Goal: Check status

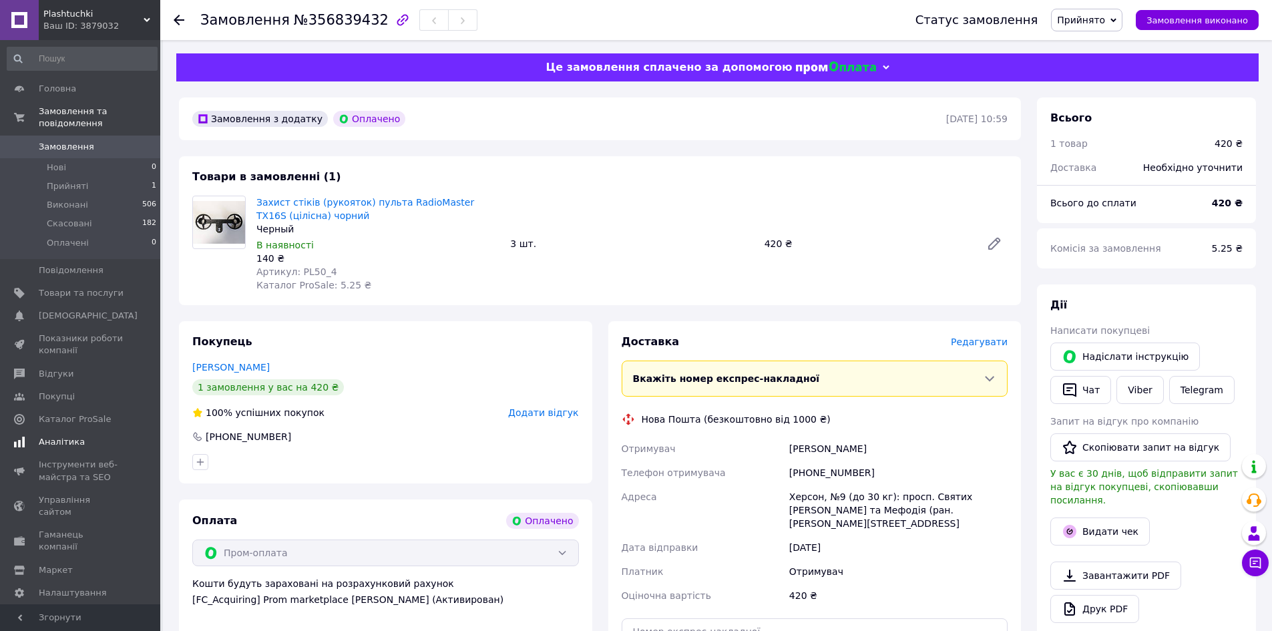
click at [60, 436] on span "Аналітика" at bounding box center [62, 442] width 46 height 12
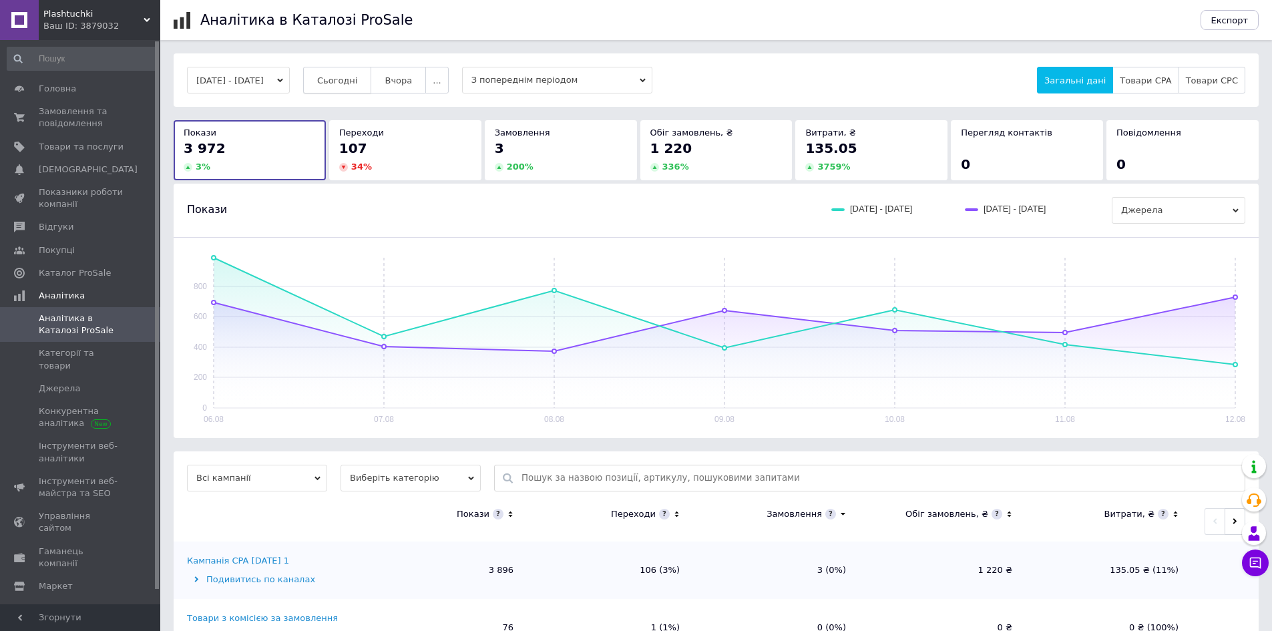
click at [358, 82] on span "Сьогодні" at bounding box center [337, 80] width 41 height 10
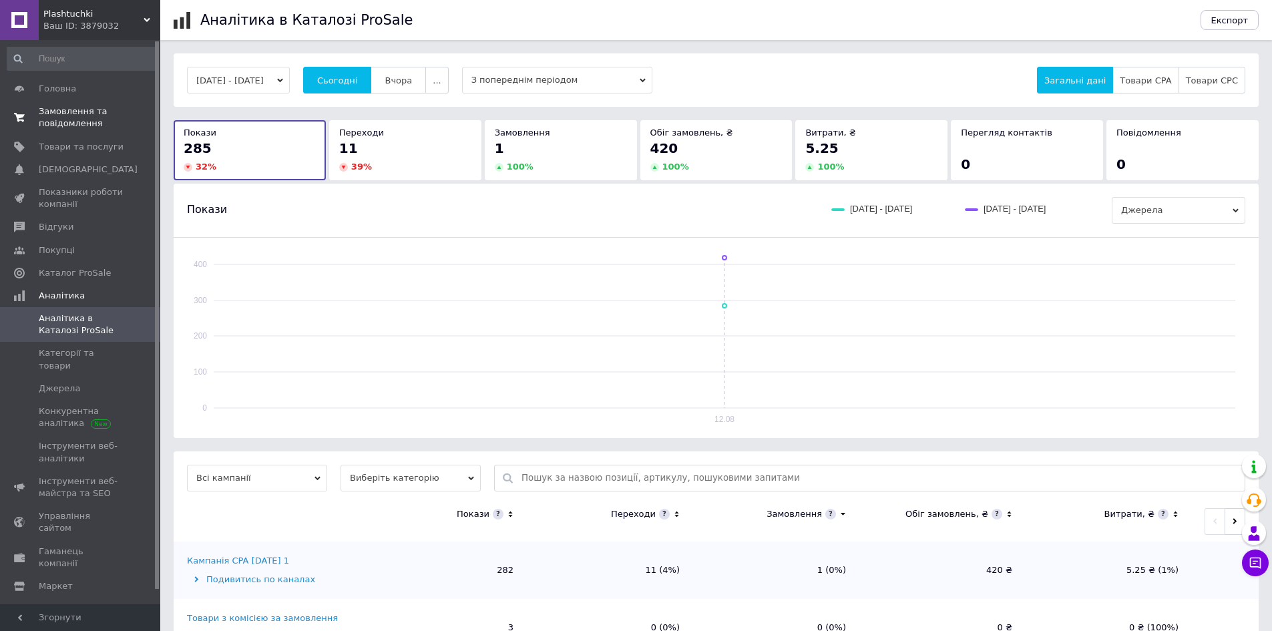
click at [74, 118] on span "Замовлення та повідомлення" at bounding box center [81, 117] width 85 height 24
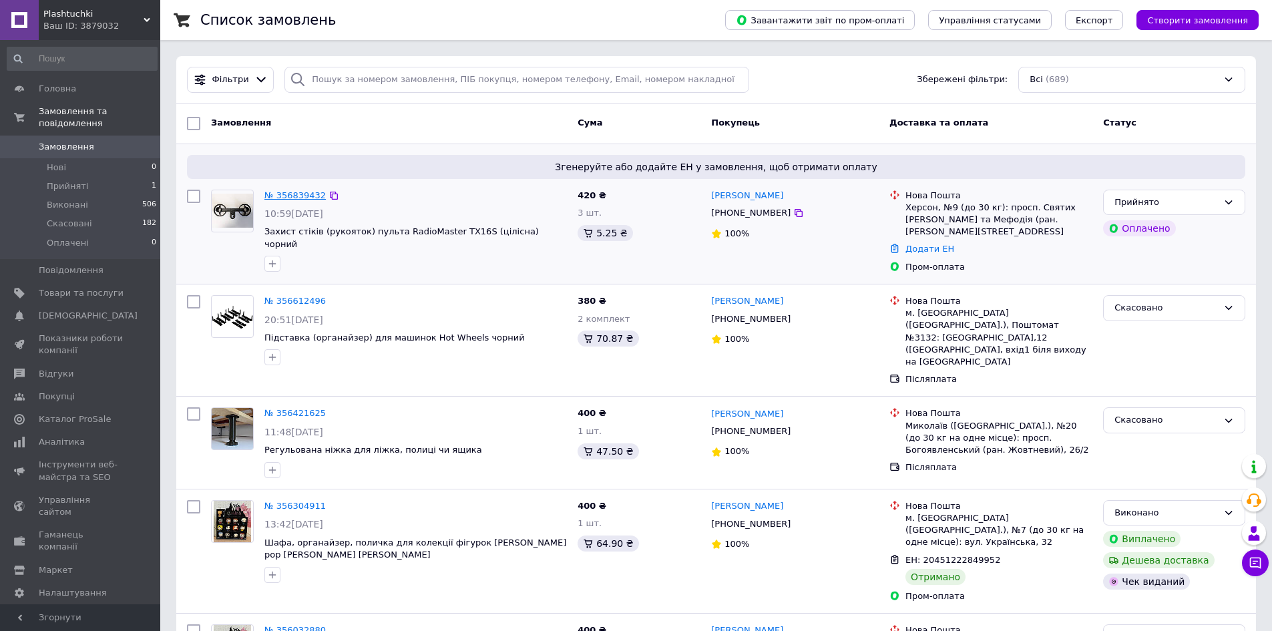
click at [297, 194] on link "№ 356839432" at bounding box center [294, 195] width 61 height 10
